Goal: Check status

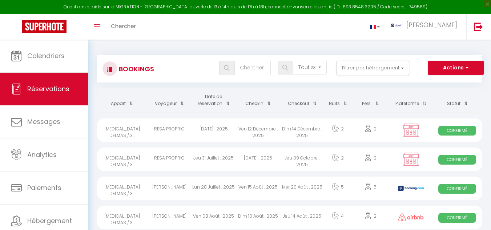
select select "not_cancelled"
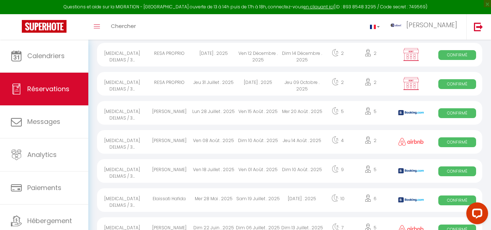
click at [268, 198] on div "Sam 19 Juillet . 2025" at bounding box center [258, 200] width 44 height 24
select select "OK"
select select "0"
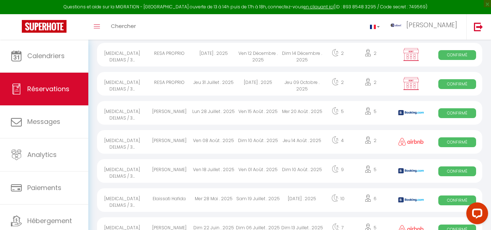
select select "1"
select select
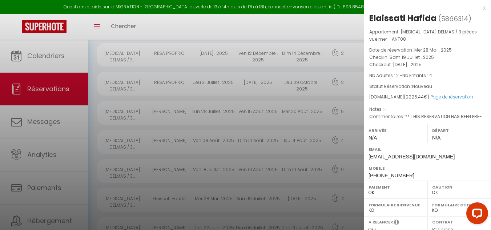
click at [235, 25] on div at bounding box center [245, 115] width 491 height 230
